Goal: Information Seeking & Learning: Learn about a topic

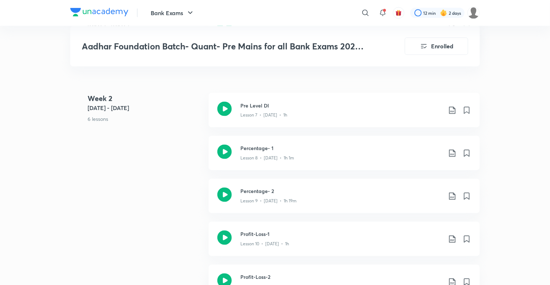
scroll to position [575, 0]
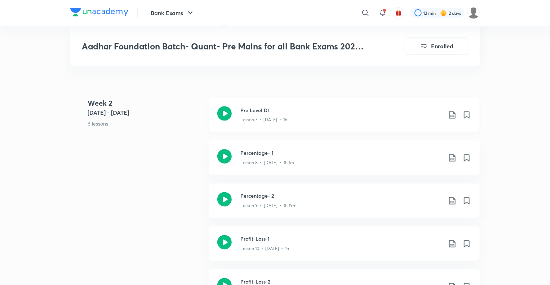
click at [226, 120] on div at bounding box center [224, 114] width 14 height 17
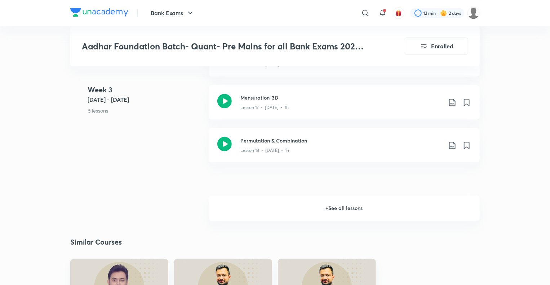
scroll to position [1056, 0]
click at [352, 207] on h6 "+ See all lessons" at bounding box center [344, 207] width 271 height 25
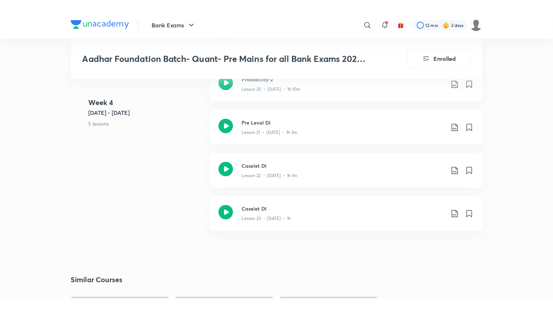
scroll to position [1263, 0]
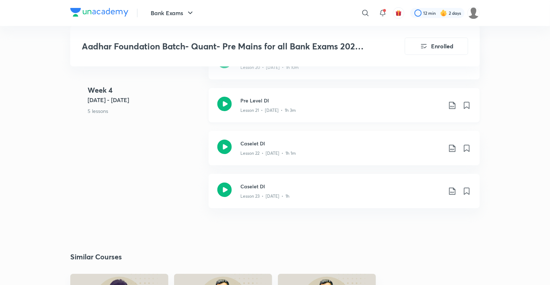
click at [222, 108] on icon at bounding box center [224, 104] width 14 height 14
